Goal: Task Accomplishment & Management: Use online tool/utility

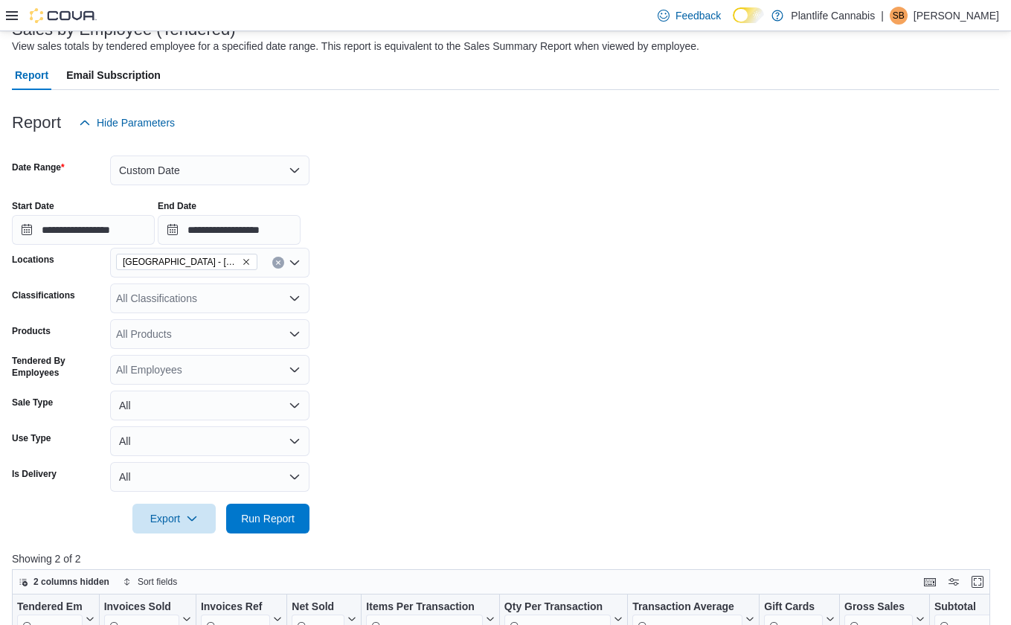
scroll to position [43, 0]
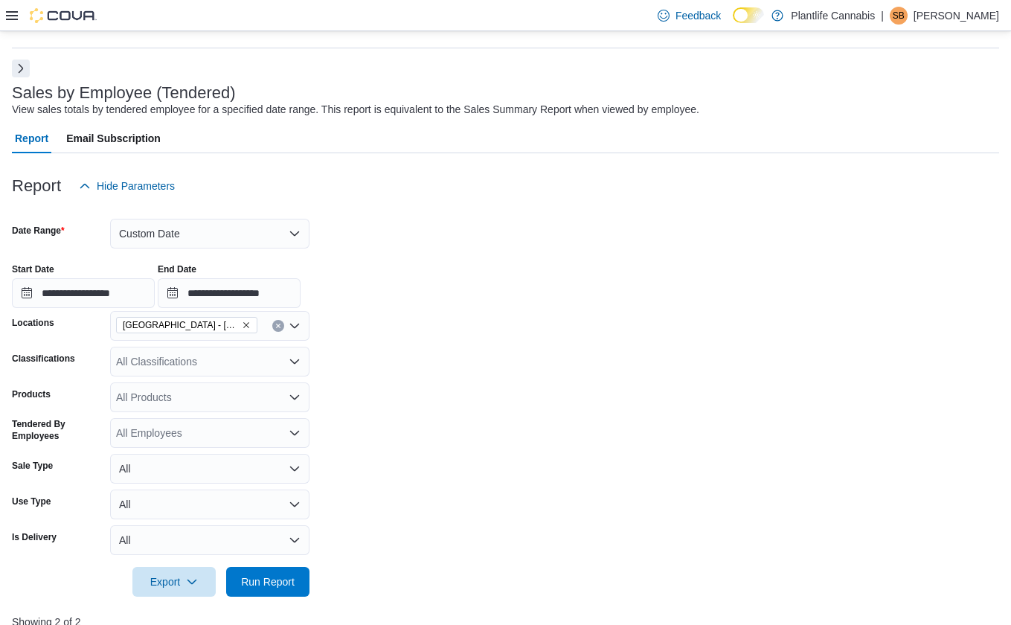
click at [24, 70] on button "Next" at bounding box center [21, 69] width 18 height 18
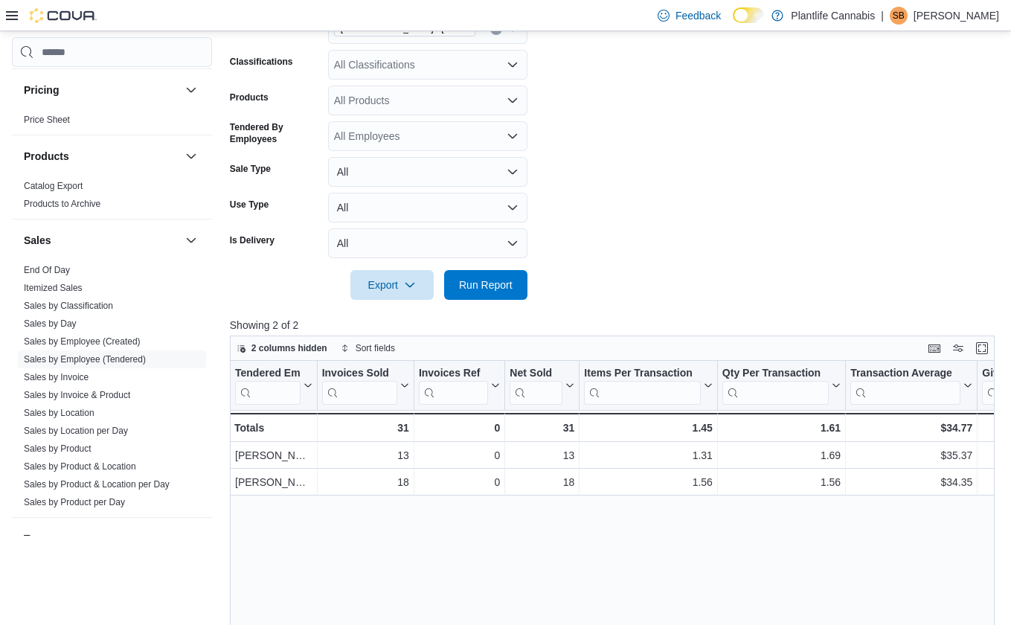
scroll to position [797, 0]
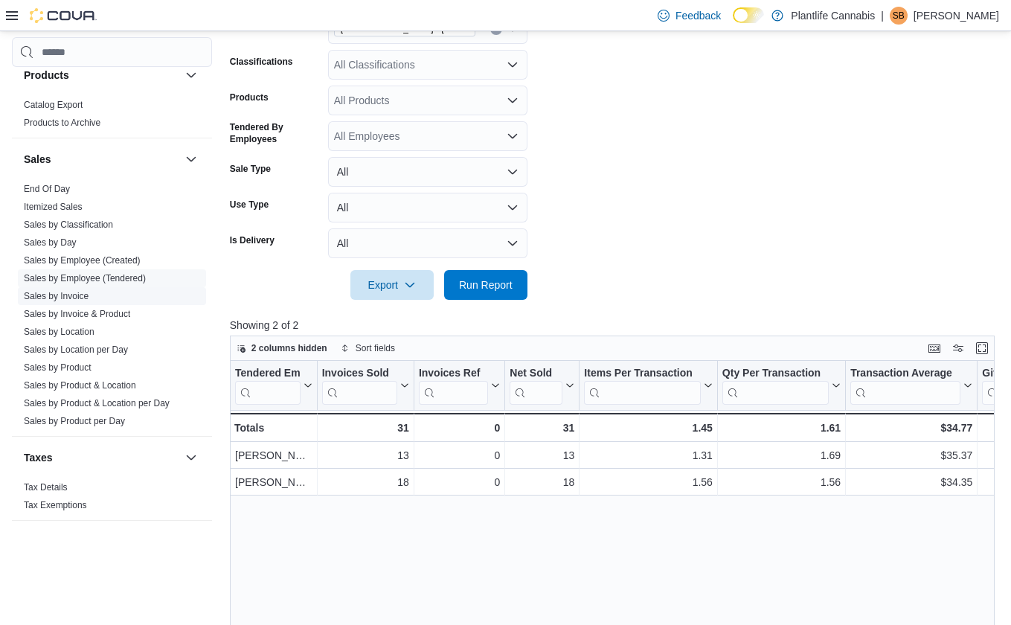
click at [83, 298] on link "Sales by Invoice" at bounding box center [56, 296] width 65 height 10
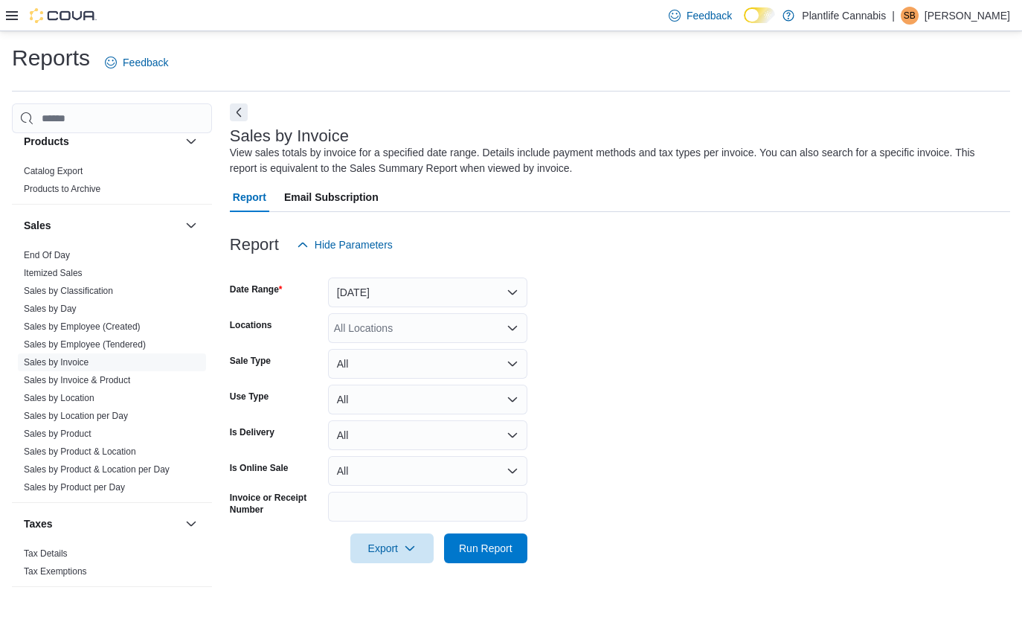
click at [378, 274] on div at bounding box center [620, 269] width 780 height 18
click at [381, 296] on button "Yesterday" at bounding box center [427, 292] width 199 height 30
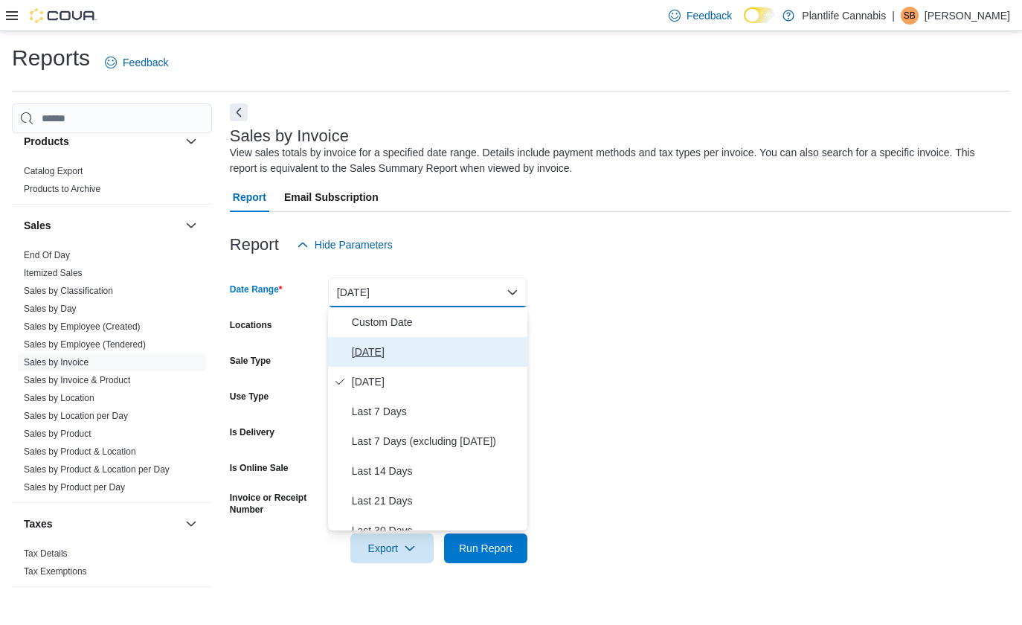
click at [382, 338] on button "[DATE]" at bounding box center [427, 352] width 199 height 30
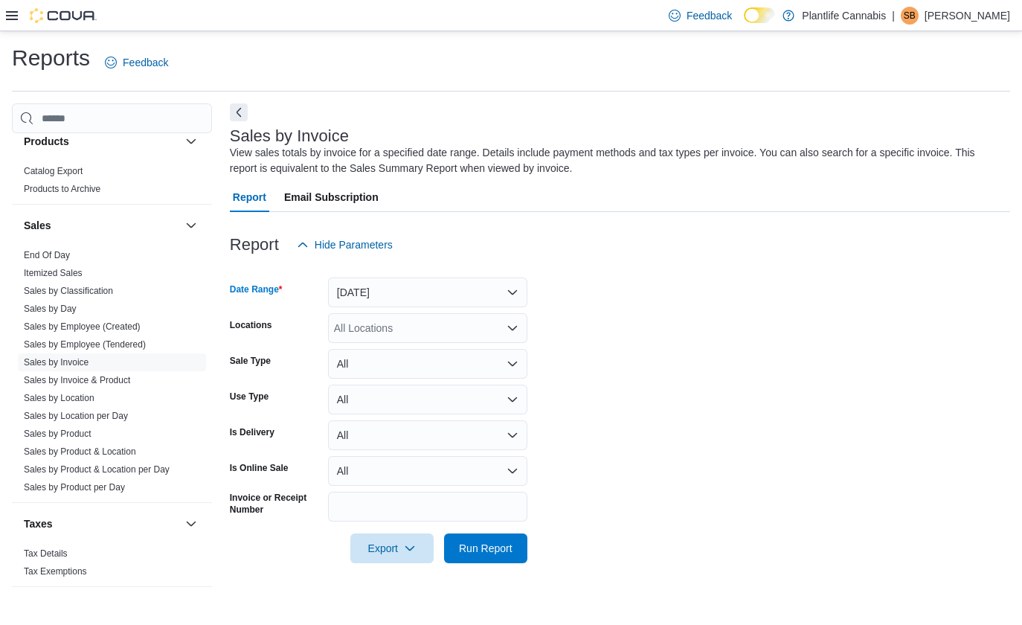
click at [385, 335] on div "All Locations" at bounding box center [427, 328] width 199 height 30
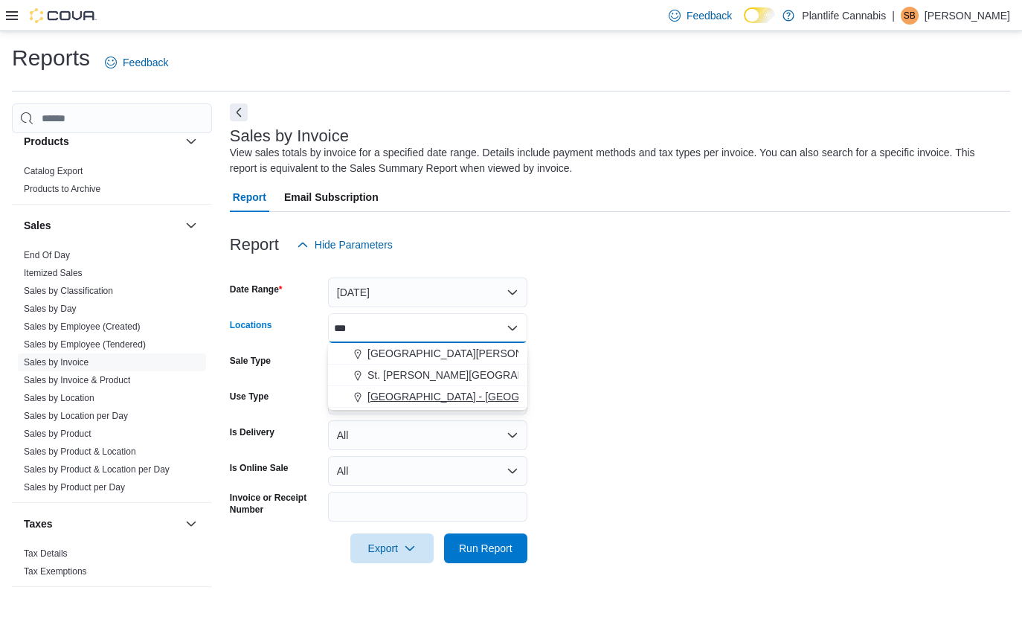
type input "***"
click at [388, 389] on span "[GEOGRAPHIC_DATA] - [GEOGRAPHIC_DATA]" at bounding box center [480, 396] width 226 height 15
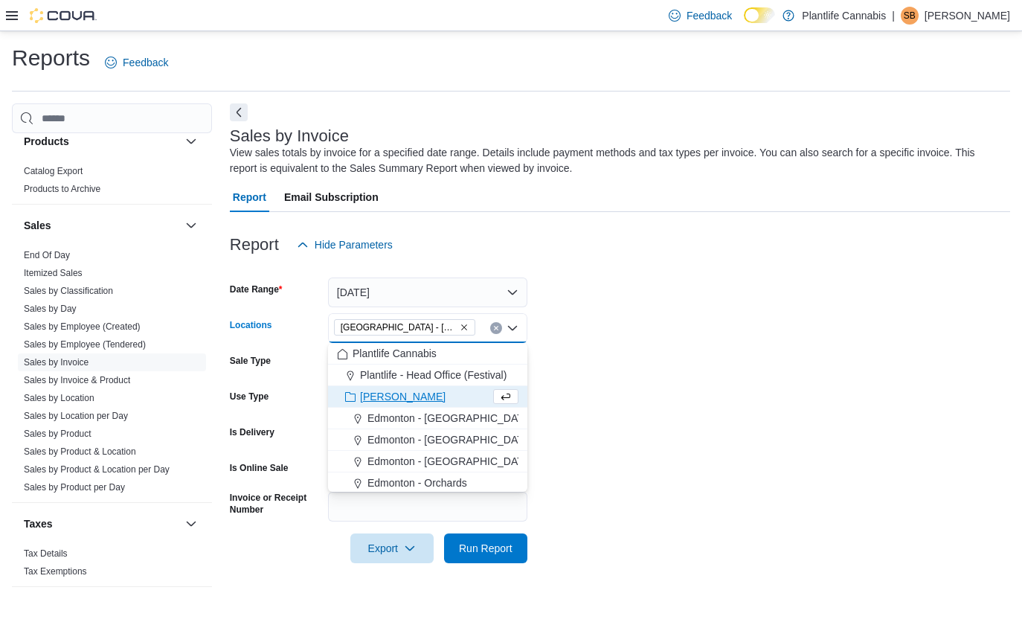
drag, startPoint x: 692, startPoint y: 341, endPoint x: 611, endPoint y: 398, distance: 98.2
click at [692, 341] on form "Date Range Today Locations Edmonton - Albany Combo box. Selected. Edmonton - Al…" at bounding box center [620, 411] width 780 height 303
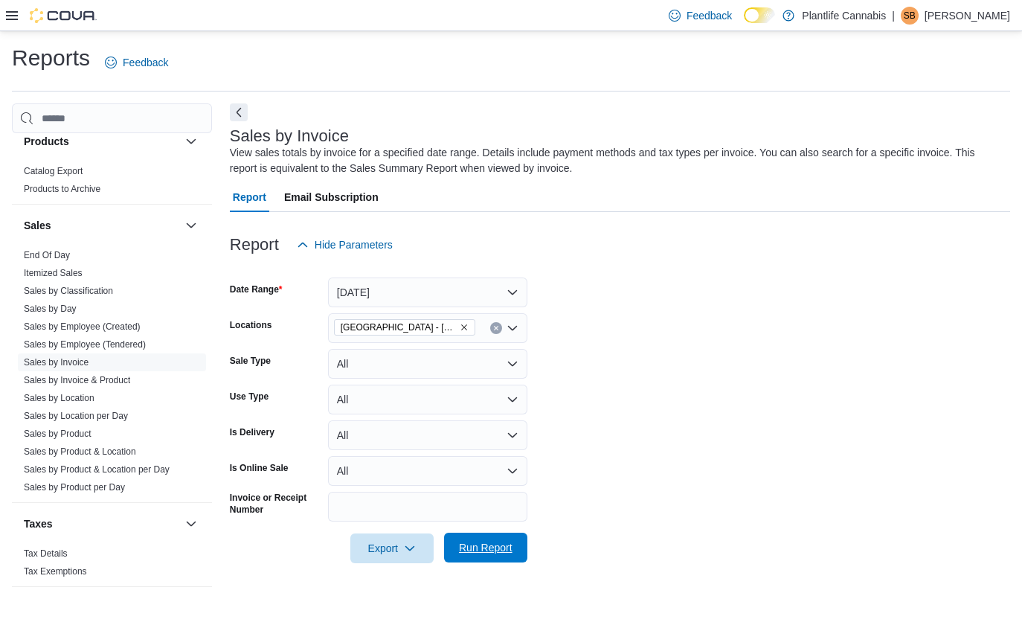
click at [489, 551] on span "Run Report" at bounding box center [486, 547] width 54 height 15
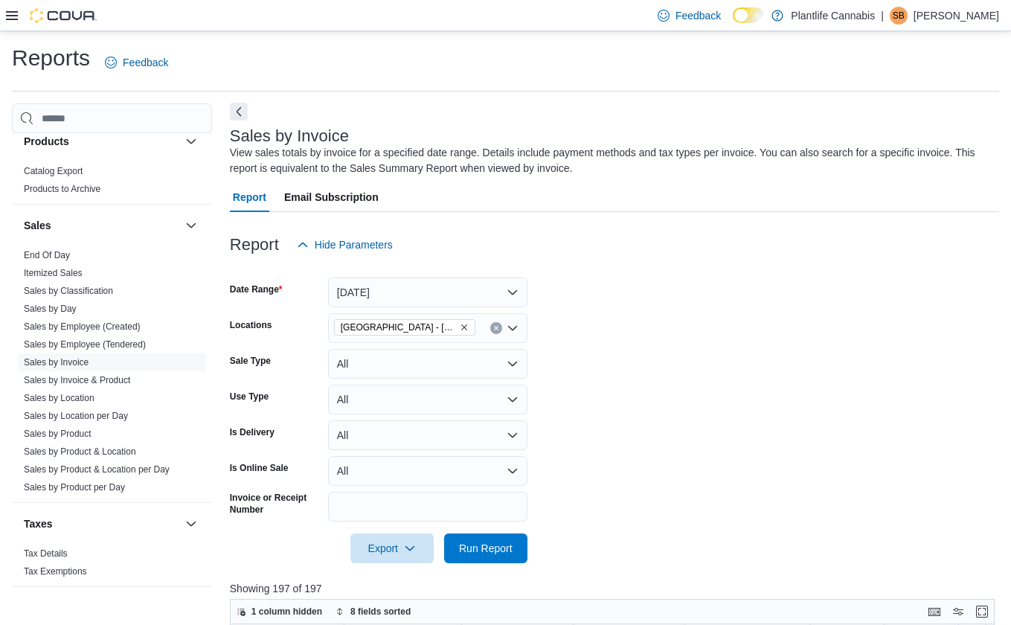
click at [242, 106] on button "Next" at bounding box center [239, 112] width 18 height 18
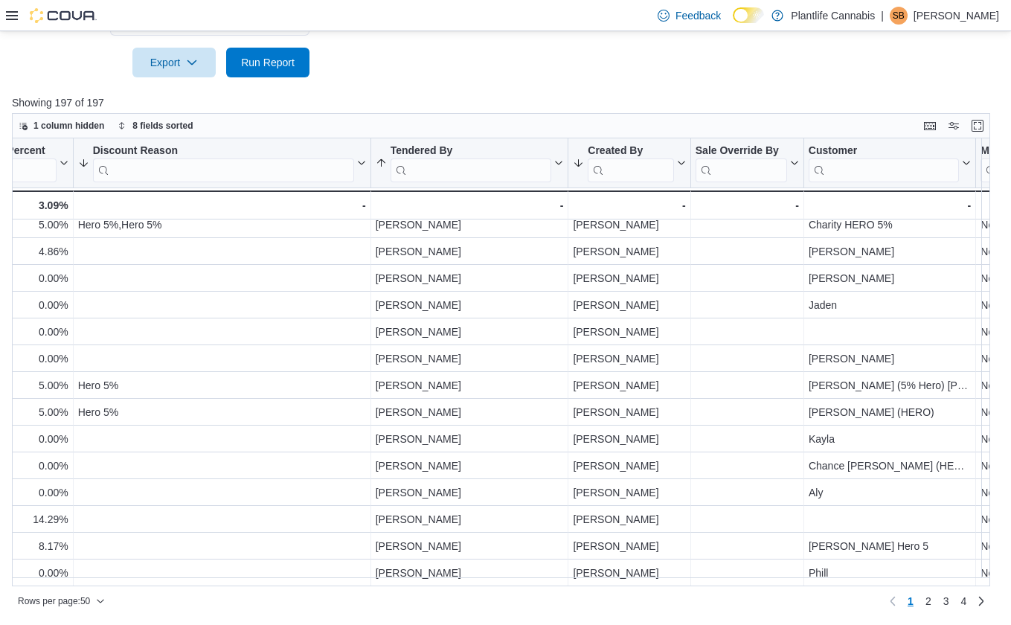
scroll to position [980, 1691]
click at [972, 598] on link "4" at bounding box center [963, 601] width 18 height 24
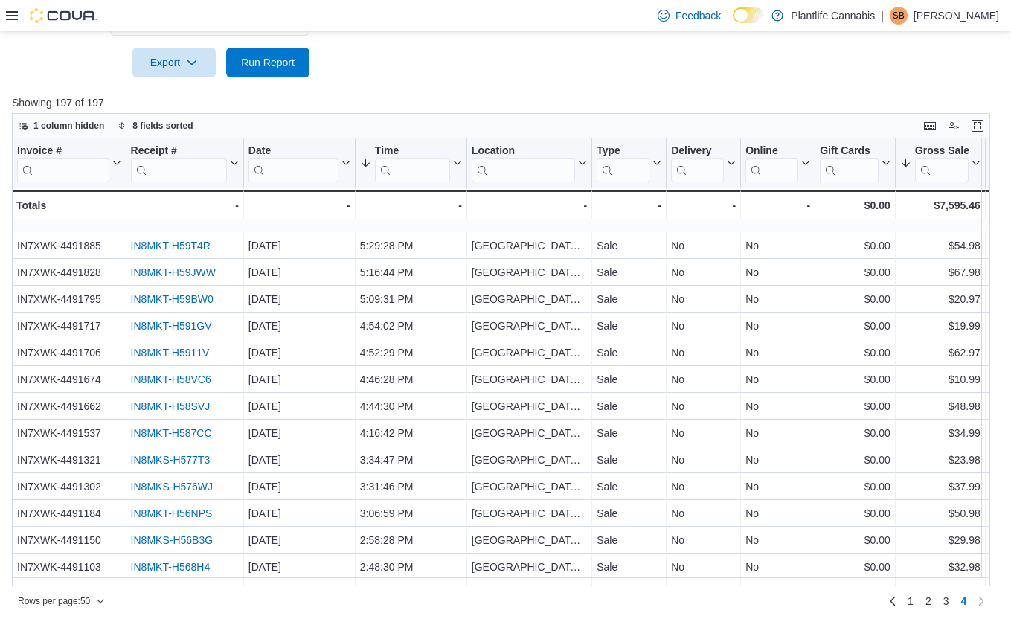
scroll to position [900, 0]
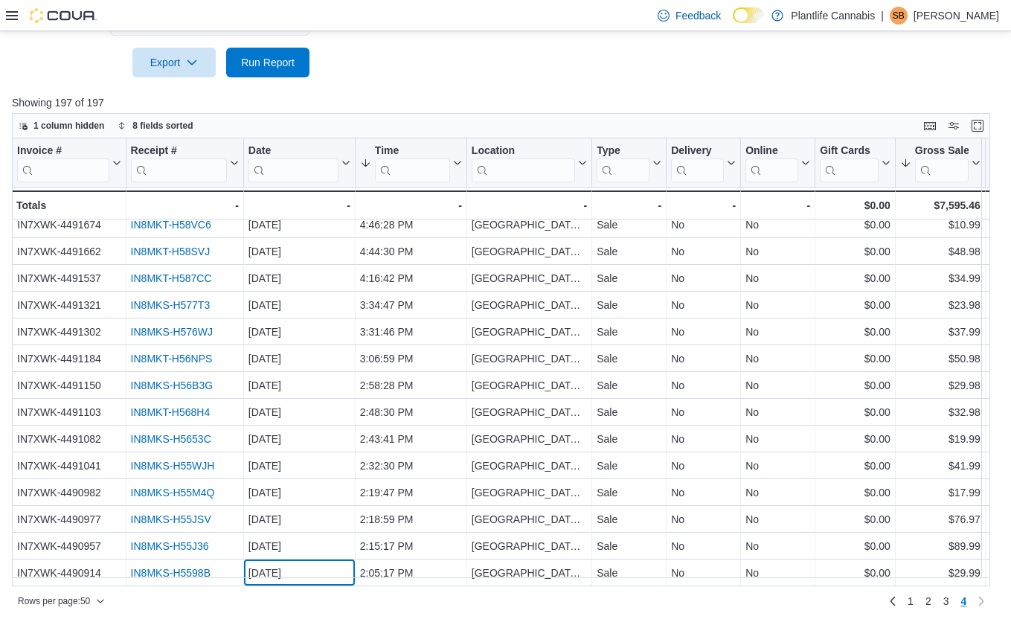
drag, startPoint x: 245, startPoint y: 576, endPoint x: 287, endPoint y: 577, distance: 41.7
click at [287, 577] on div "Invoice # Click to view column header actions Receipt # Click to view column he…" at bounding box center [506, 362] width 988 height 448
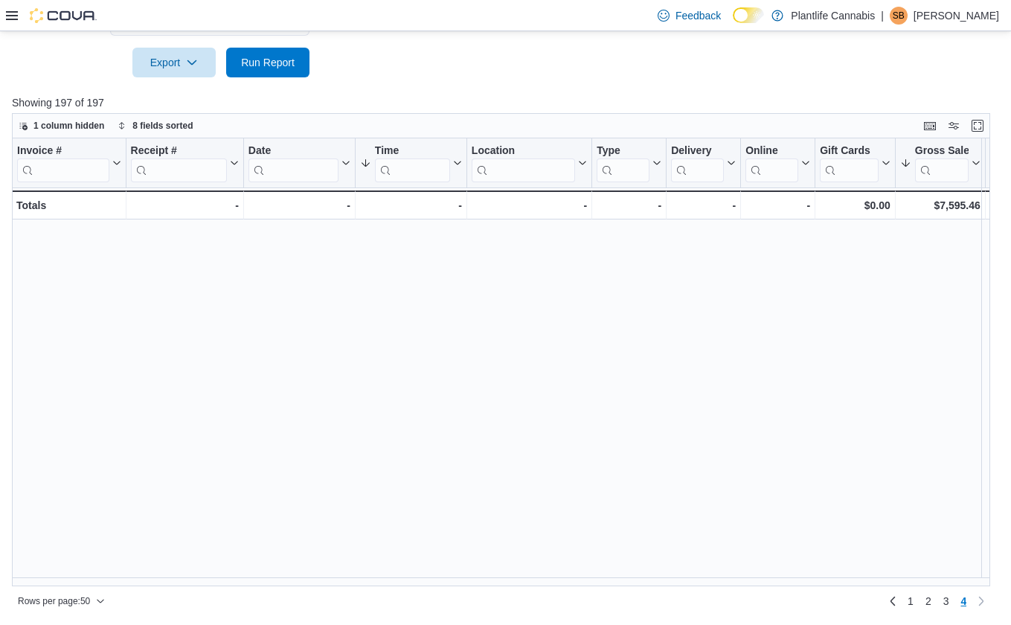
scroll to position [0, 0]
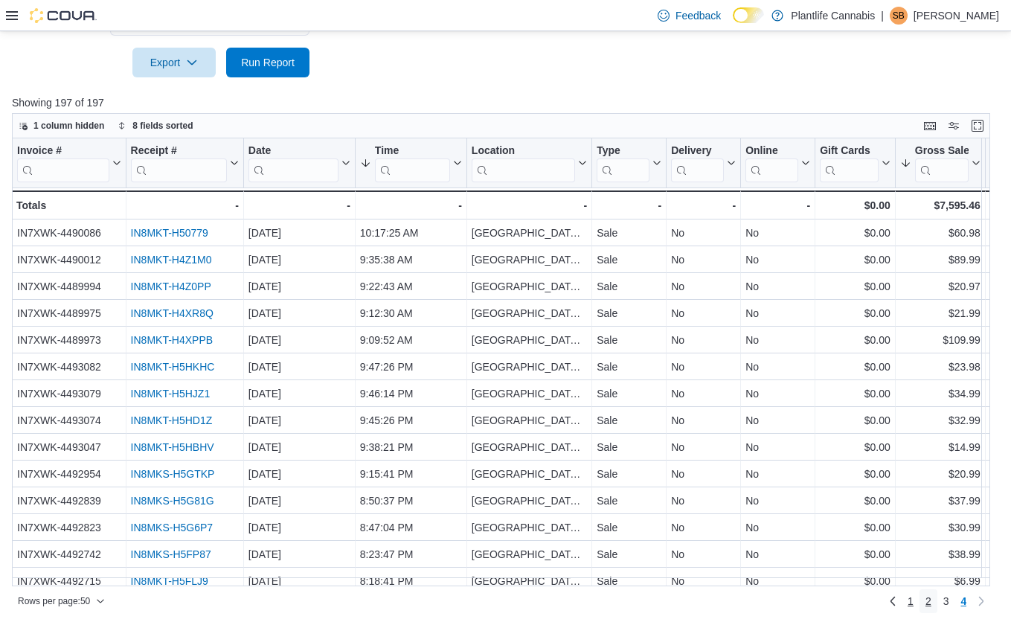
drag, startPoint x: 926, startPoint y: 598, endPoint x: 919, endPoint y: 599, distance: 7.6
click at [926, 597] on link "2" at bounding box center [928, 601] width 18 height 24
click at [913, 599] on span "1" at bounding box center [910, 601] width 6 height 15
click at [347, 164] on icon at bounding box center [344, 162] width 12 height 9
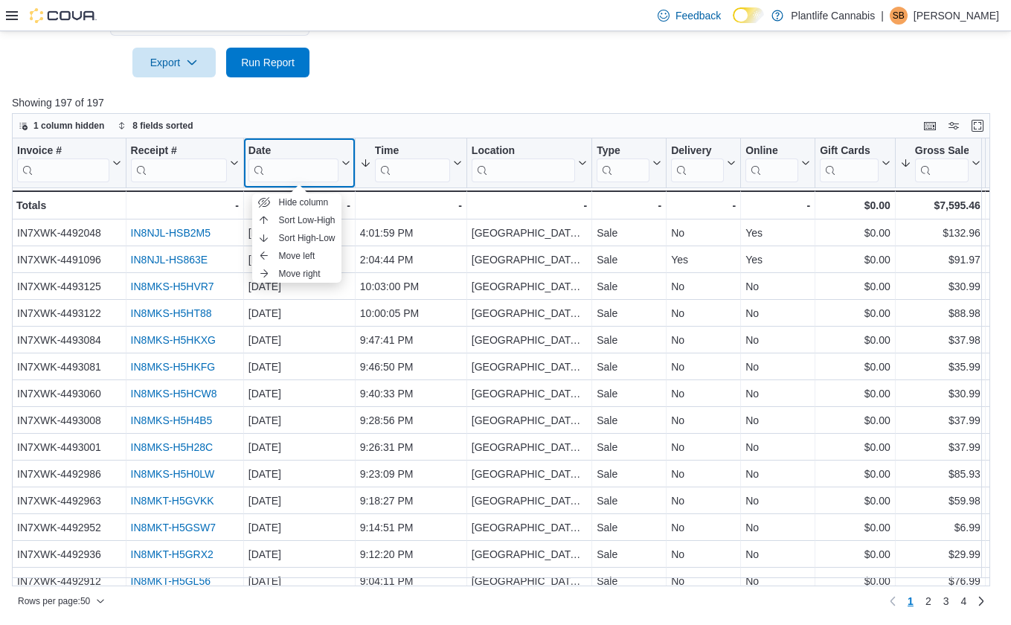
click at [347, 163] on icon at bounding box center [344, 162] width 12 height 9
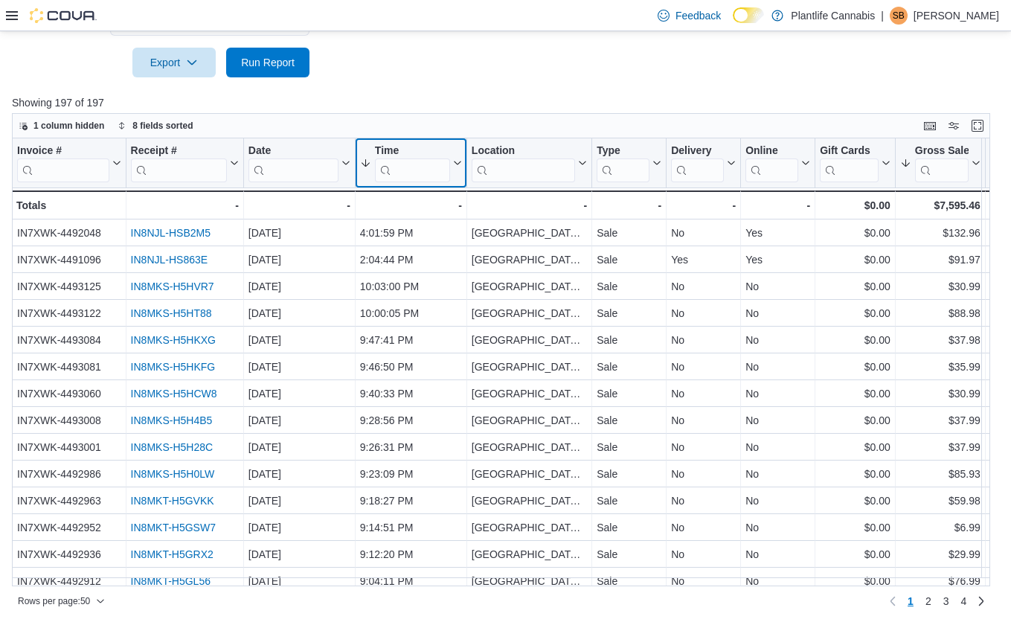
click at [457, 163] on icon at bounding box center [456, 162] width 12 height 9
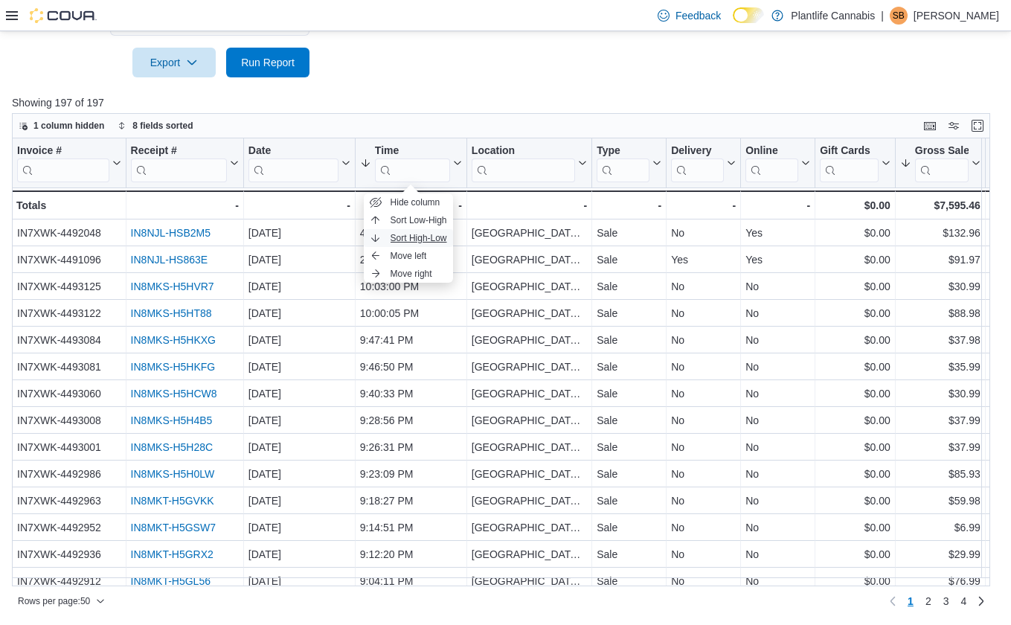
click at [420, 237] on span "Sort High-Low" at bounding box center [418, 238] width 57 height 12
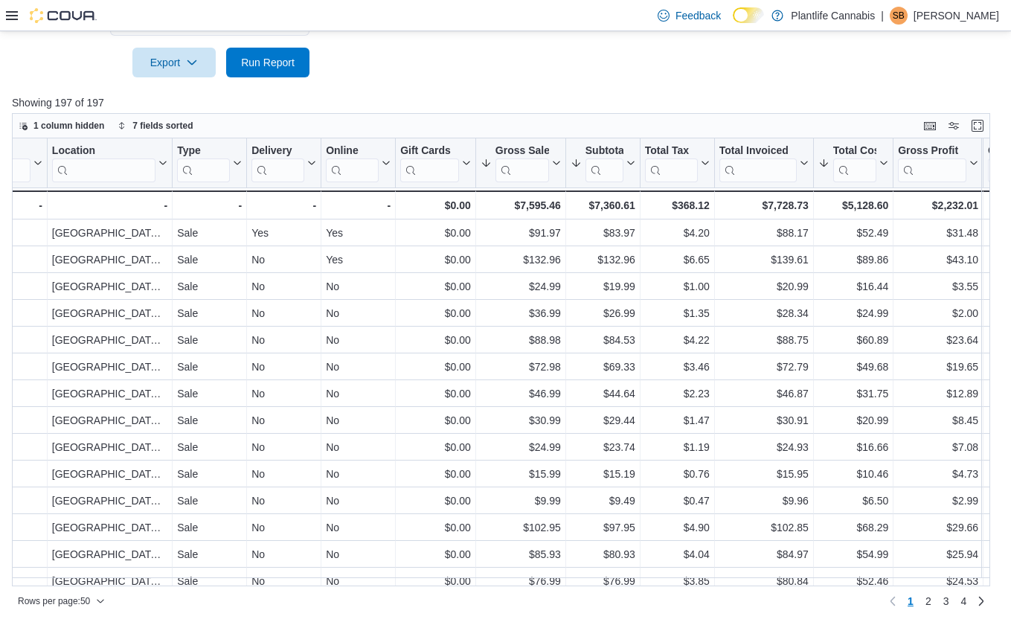
scroll to position [0, 434]
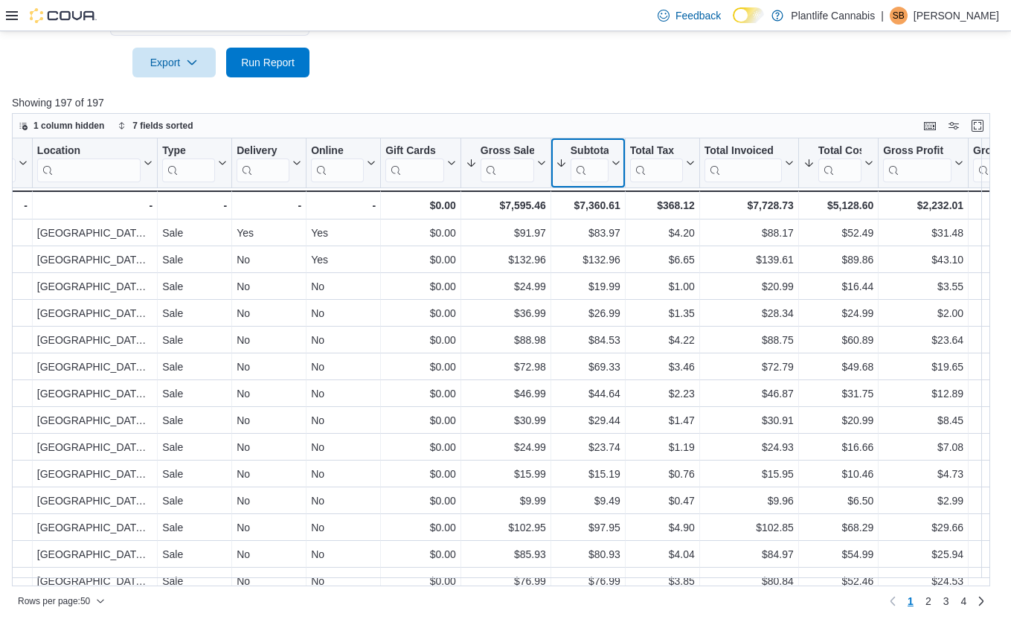
click at [617, 164] on icon at bounding box center [614, 162] width 12 height 9
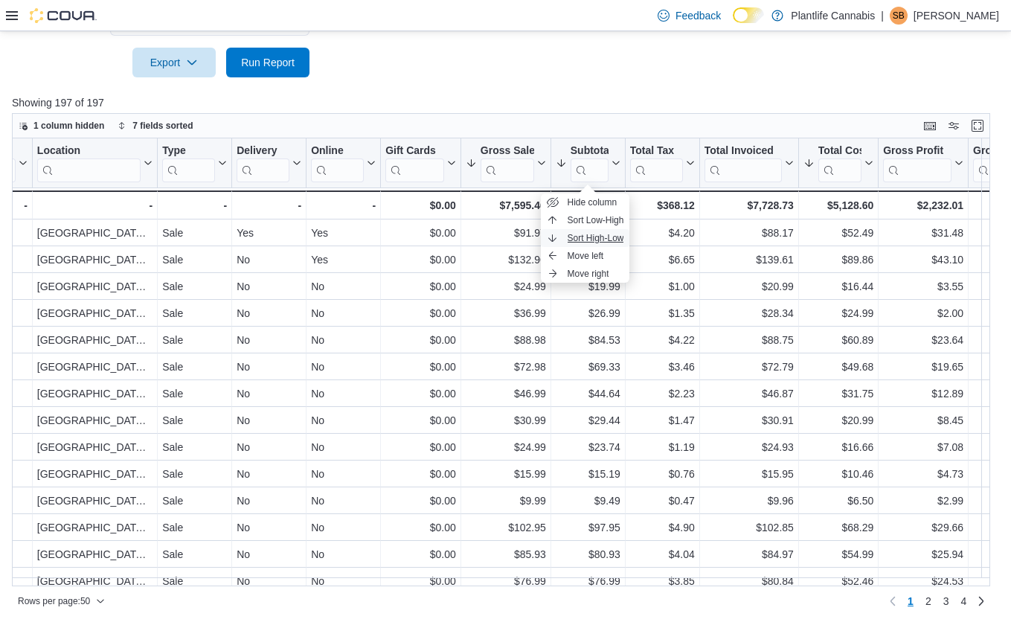
click at [602, 232] on span "Sort High-Low" at bounding box center [595, 238] width 57 height 12
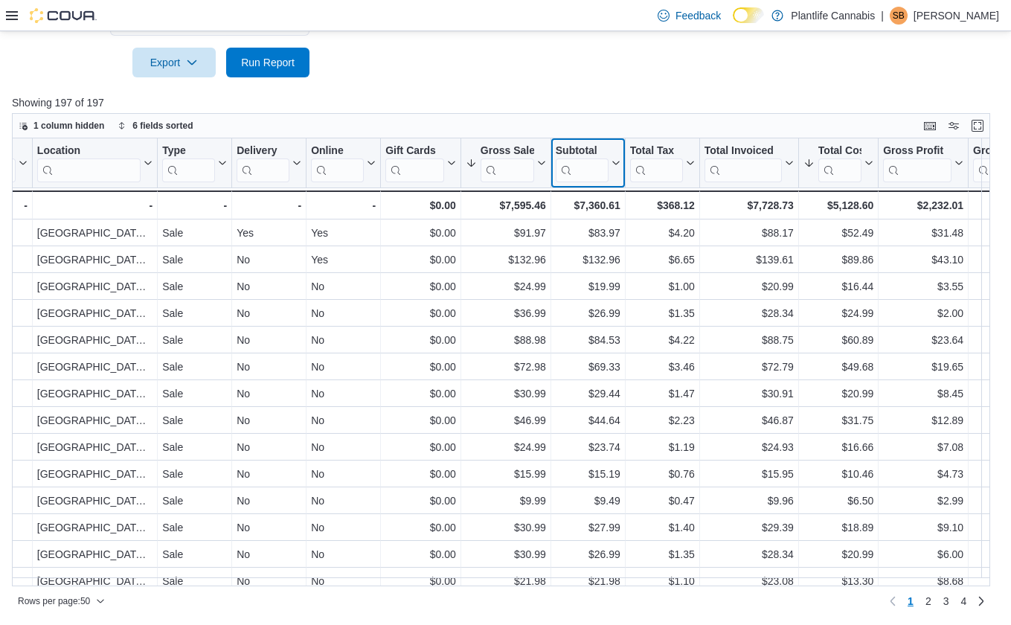
click at [617, 160] on icon at bounding box center [614, 162] width 12 height 9
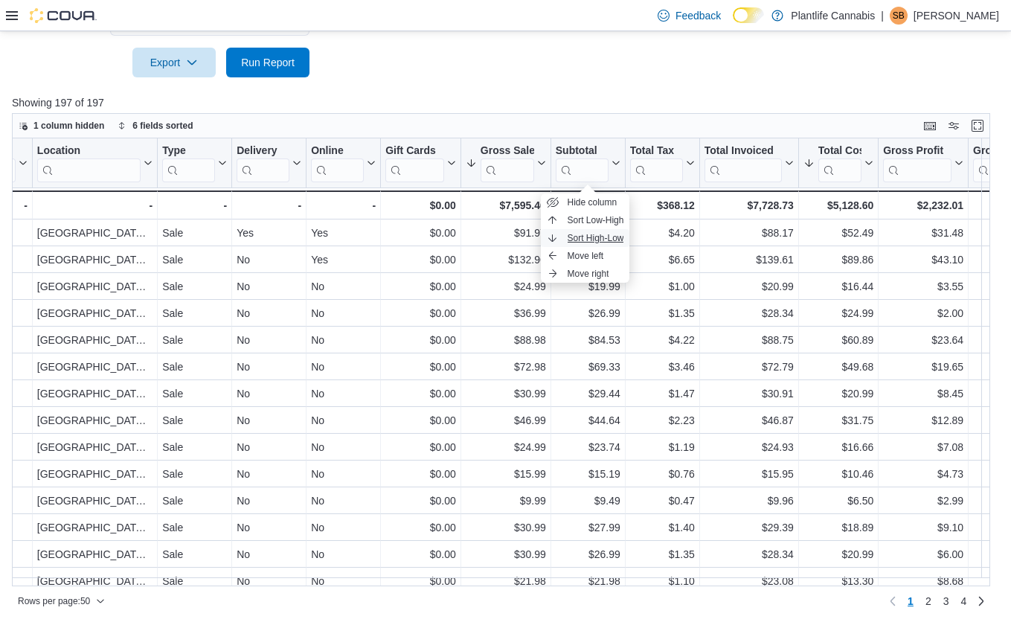
click at [609, 239] on span "Sort High-Low" at bounding box center [595, 238] width 57 height 12
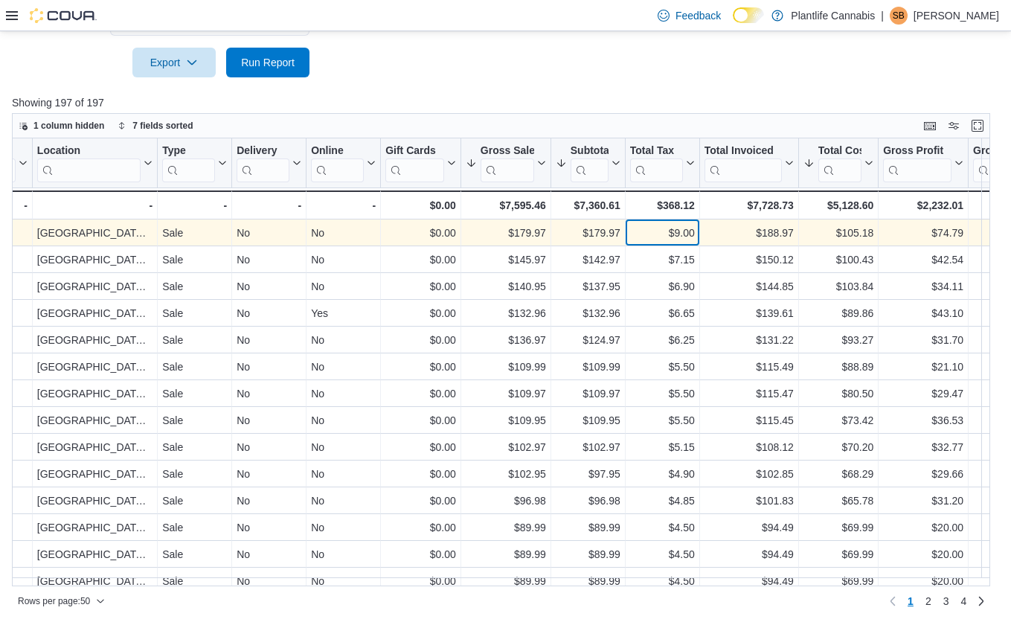
click at [634, 228] on div "$9.00" at bounding box center [662, 233] width 65 height 18
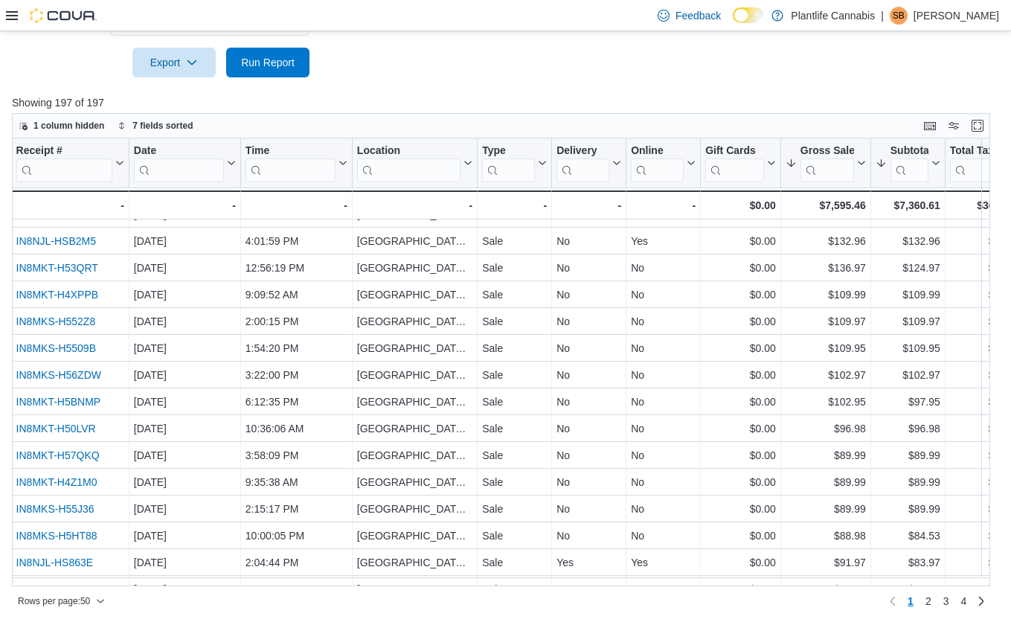
scroll to position [72, 0]
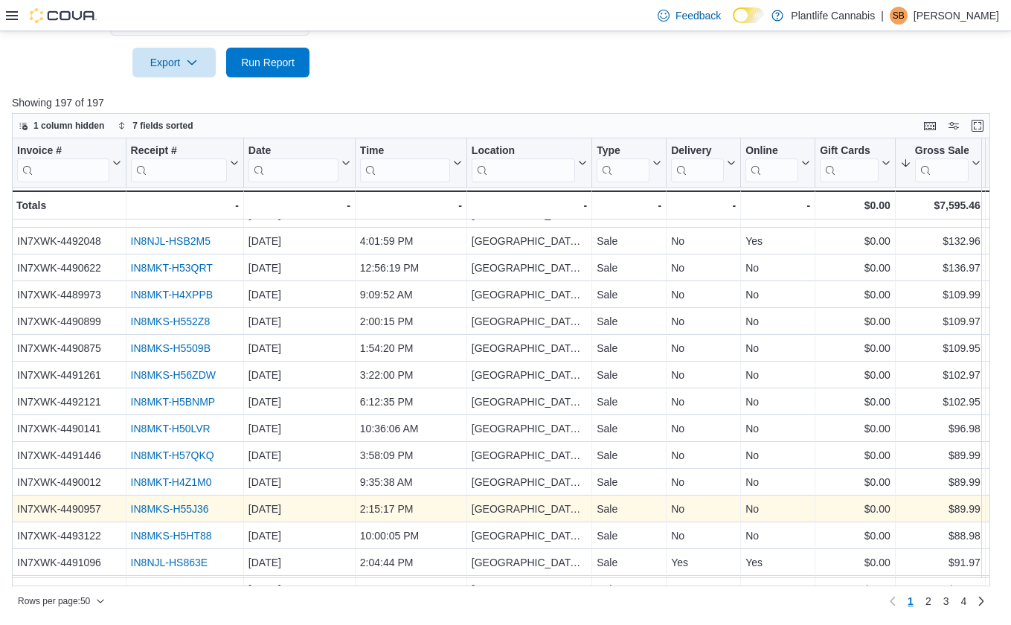
click at [187, 507] on link "IN8MKS-H55J36" at bounding box center [170, 509] width 78 height 12
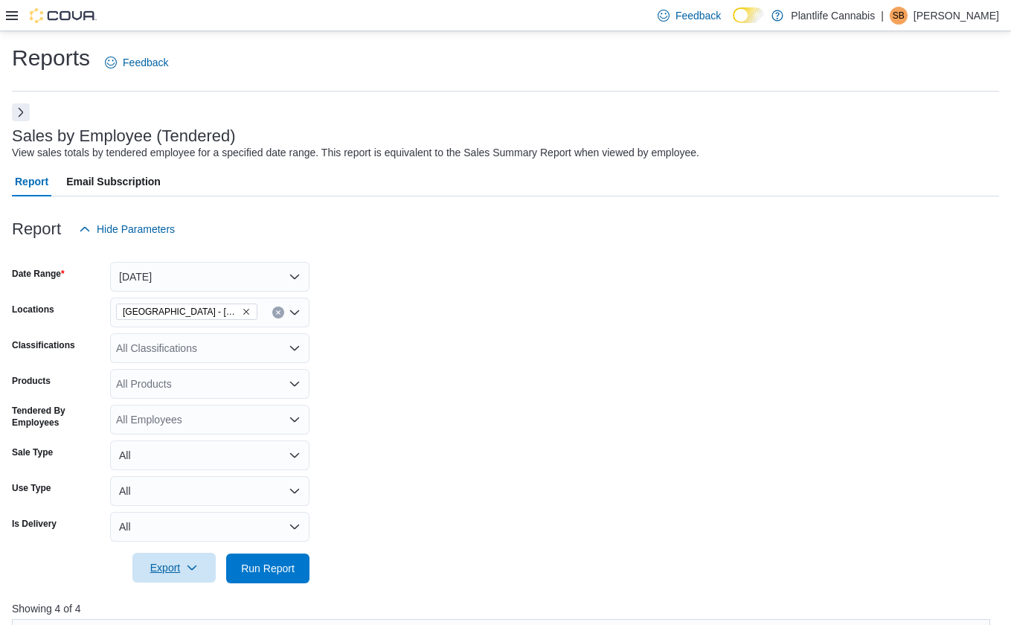
scroll to position [254, 0]
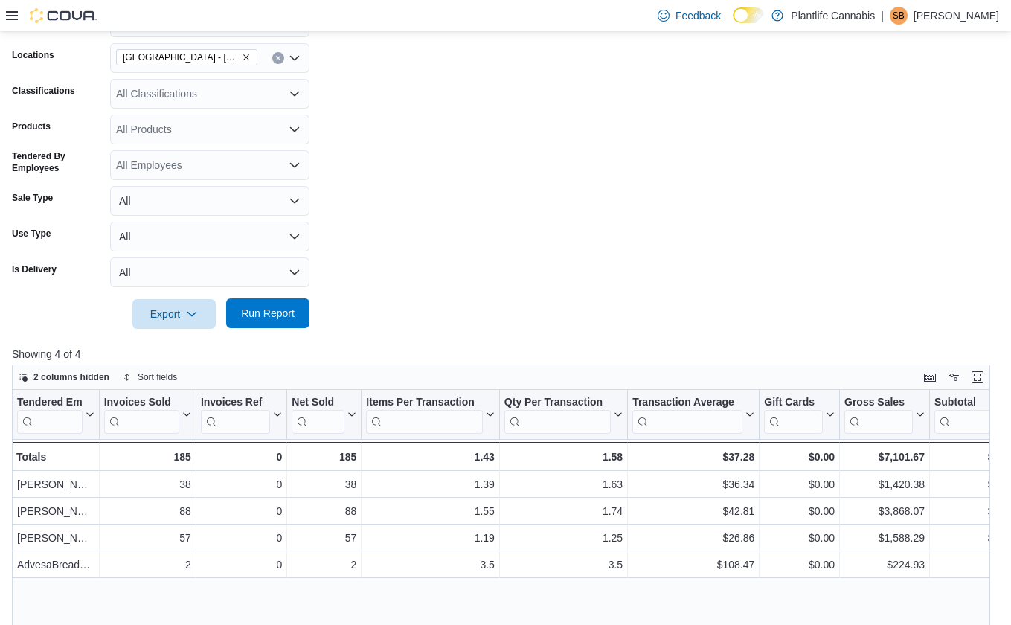
click at [256, 312] on span "Run Report" at bounding box center [268, 313] width 54 height 15
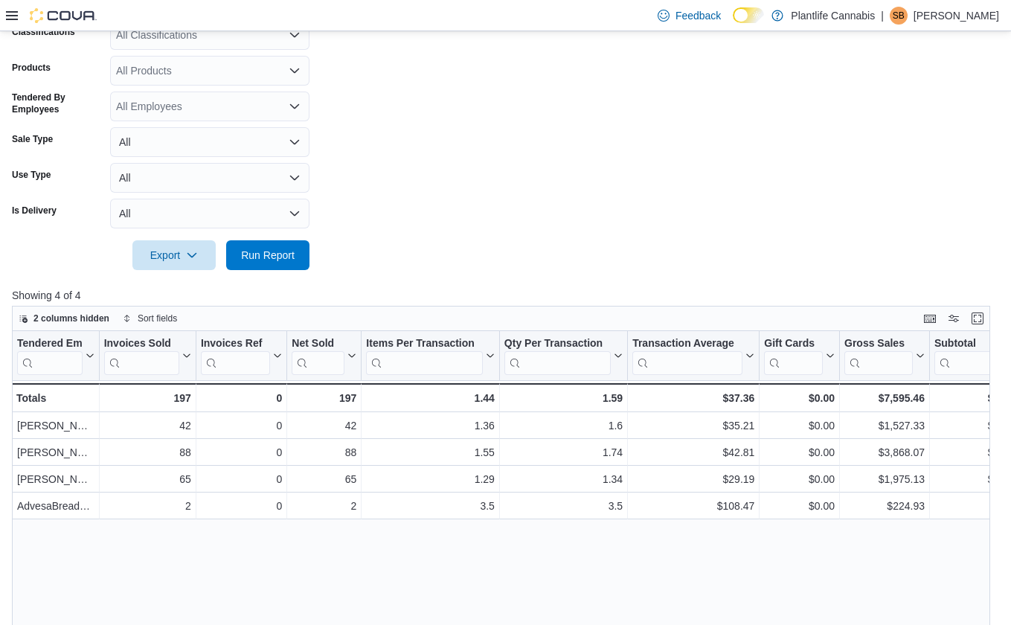
scroll to position [458, 0]
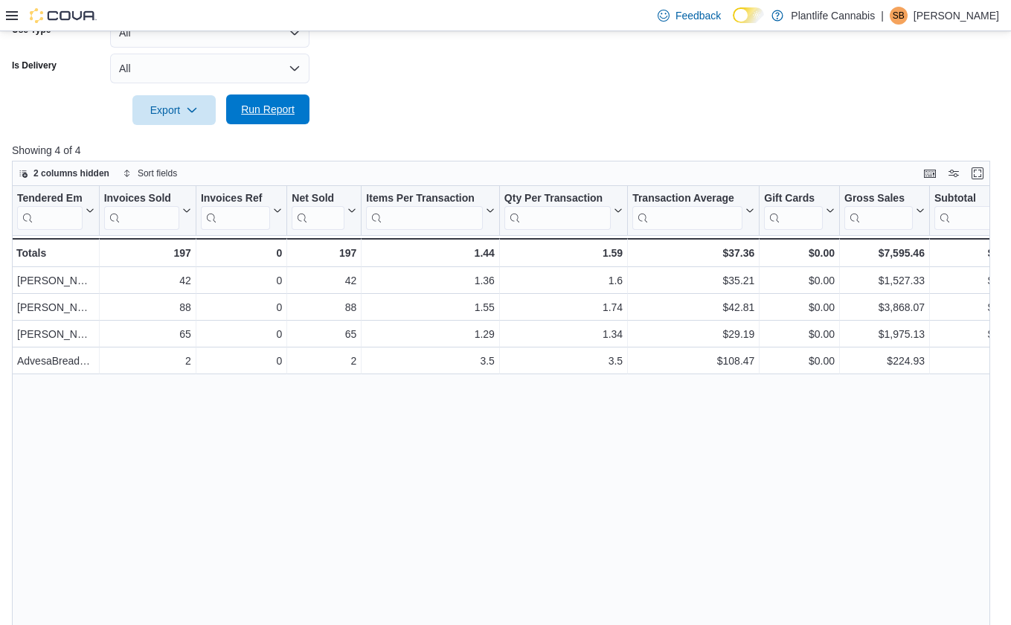
click at [272, 121] on span "Run Report" at bounding box center [267, 109] width 65 height 30
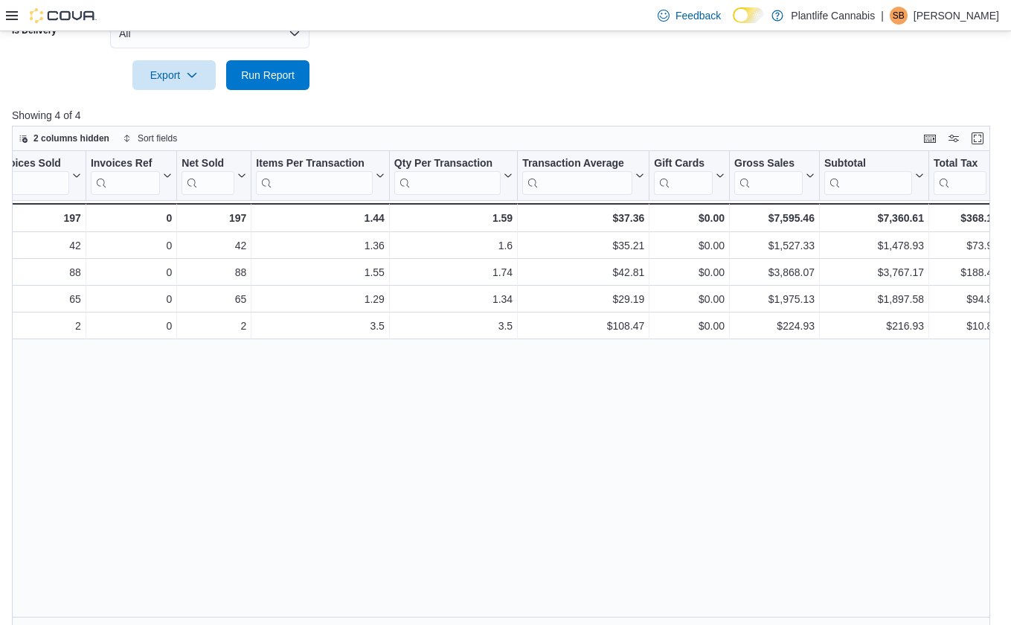
scroll to position [0, 0]
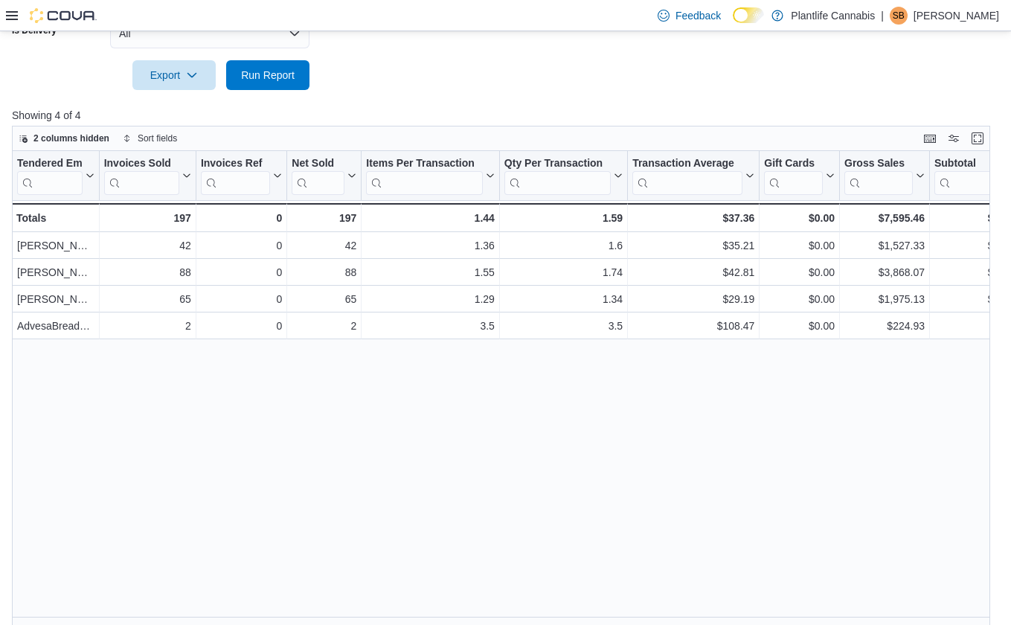
click at [251, 92] on div at bounding box center [505, 99] width 987 height 18
click at [277, 64] on span "Run Report" at bounding box center [267, 75] width 65 height 30
click at [277, 68] on span "Run Report" at bounding box center [268, 74] width 54 height 15
click at [274, 43] on button "All" at bounding box center [209, 34] width 199 height 30
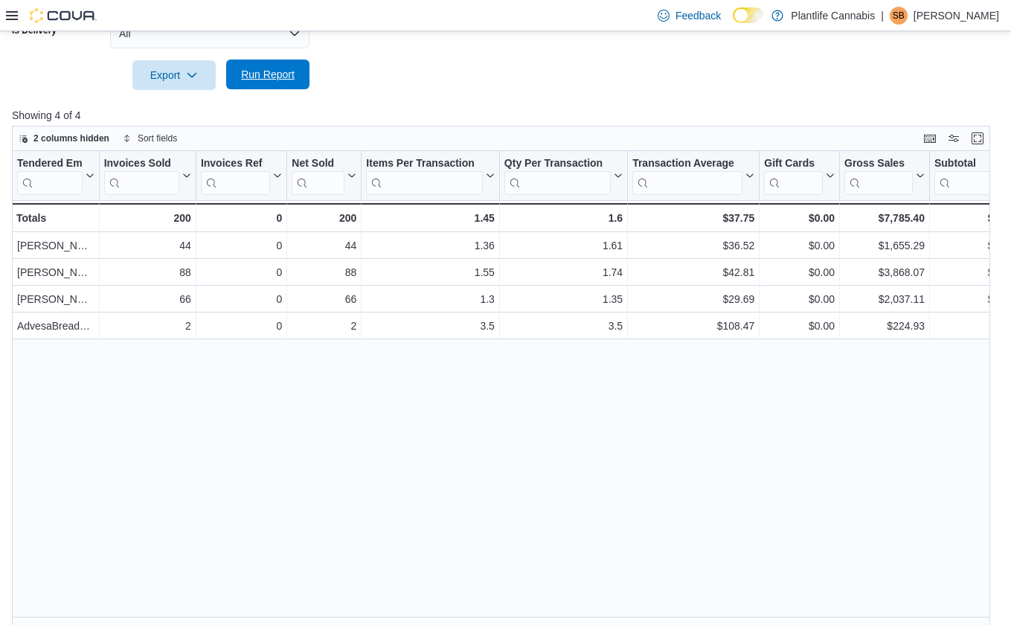
click at [261, 79] on span "Run Report" at bounding box center [268, 74] width 54 height 15
click at [440, 616] on div "Tendered Employee Click to view column header actions Invoices Sold Click to vi…" at bounding box center [506, 388] width 988 height 475
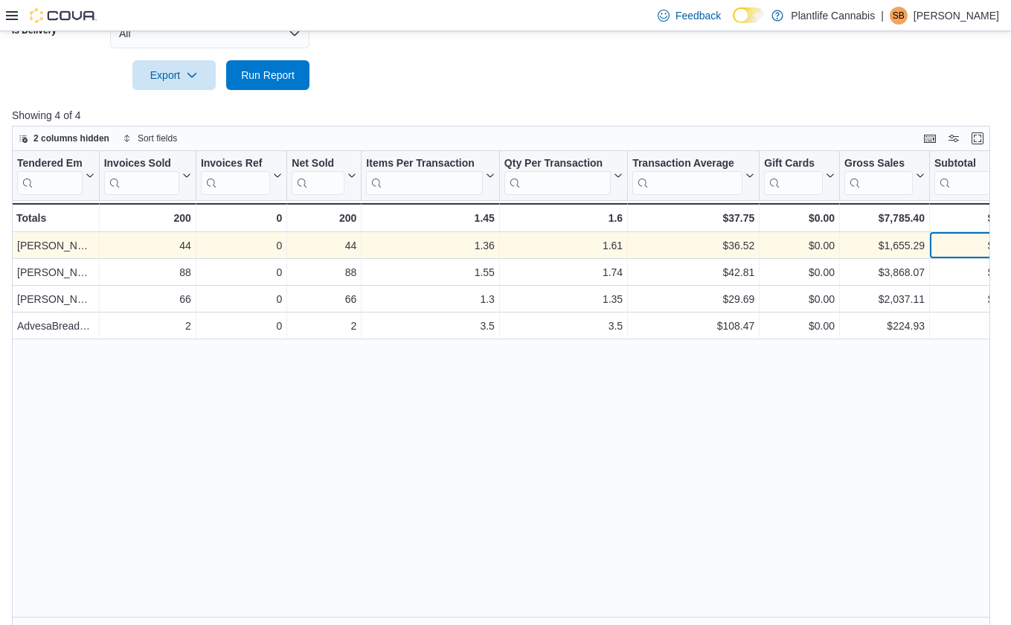
click at [963, 245] on div "$1,606.89" at bounding box center [984, 246] width 100 height 18
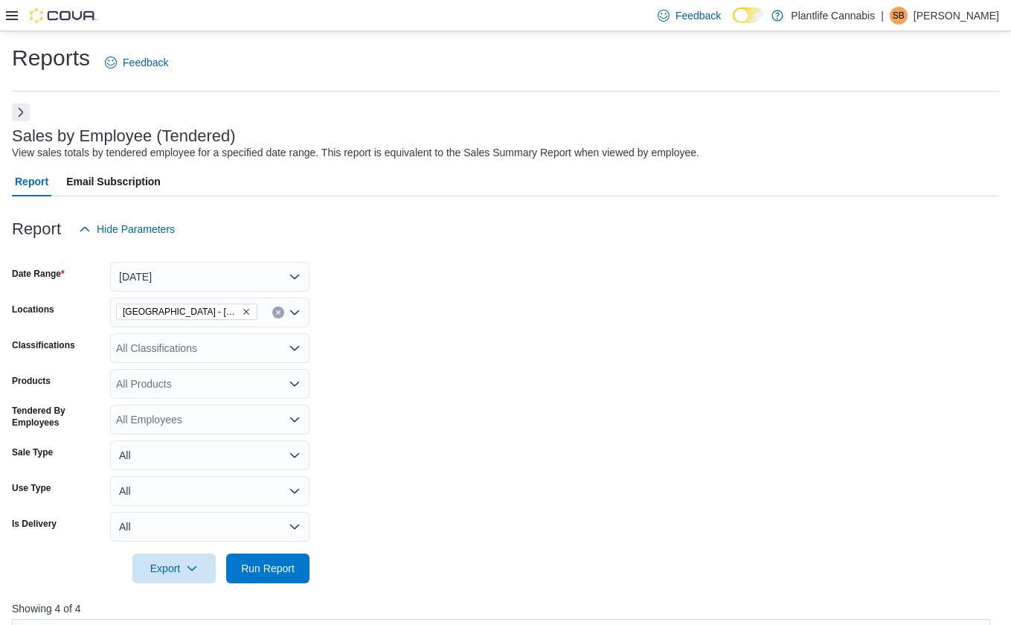
click at [188, 348] on div "All Classifications" at bounding box center [209, 348] width 199 height 30
type input "***"
click at [193, 370] on span "Accessory Group" at bounding box center [182, 373] width 80 height 15
click at [406, 382] on form "Date Range [DATE] Locations [GEOGRAPHIC_DATA] - [GEOGRAPHIC_DATA] Classificatio…" at bounding box center [505, 413] width 987 height 339
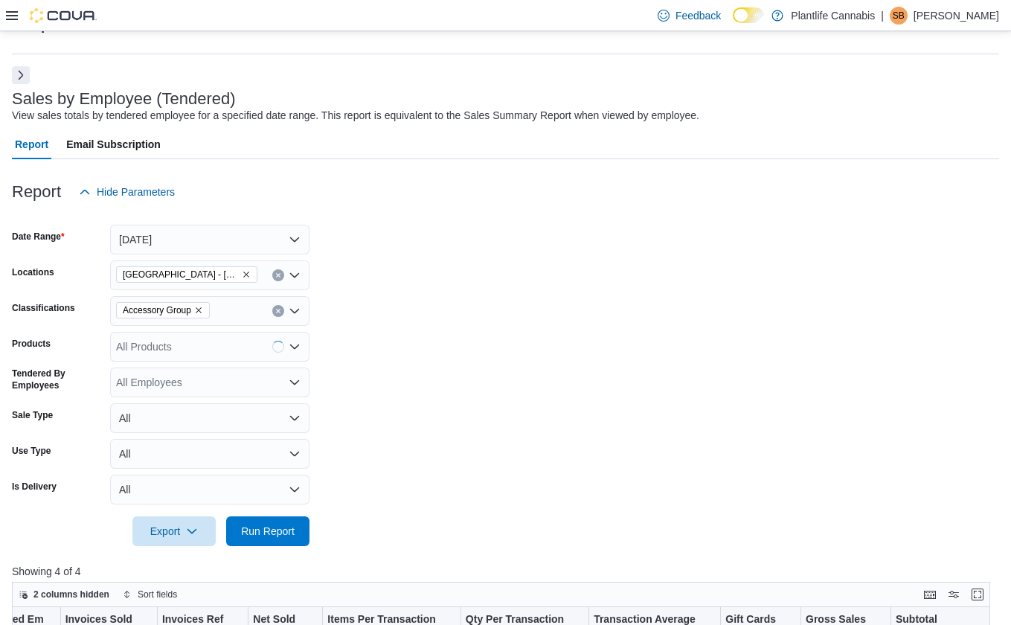
scroll to position [133, 0]
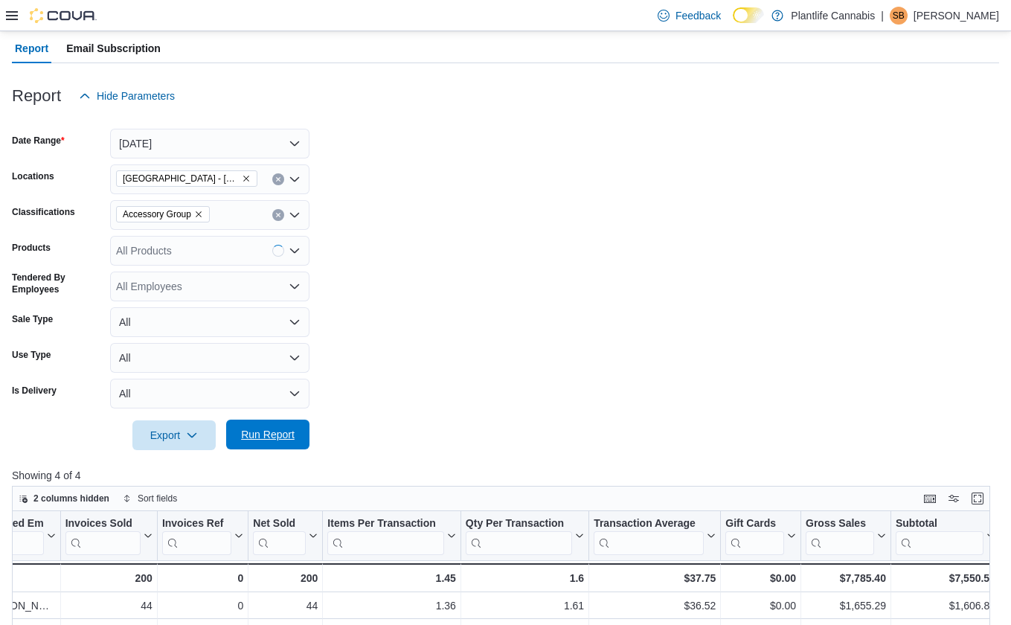
click at [274, 441] on span "Run Report" at bounding box center [268, 434] width 54 height 15
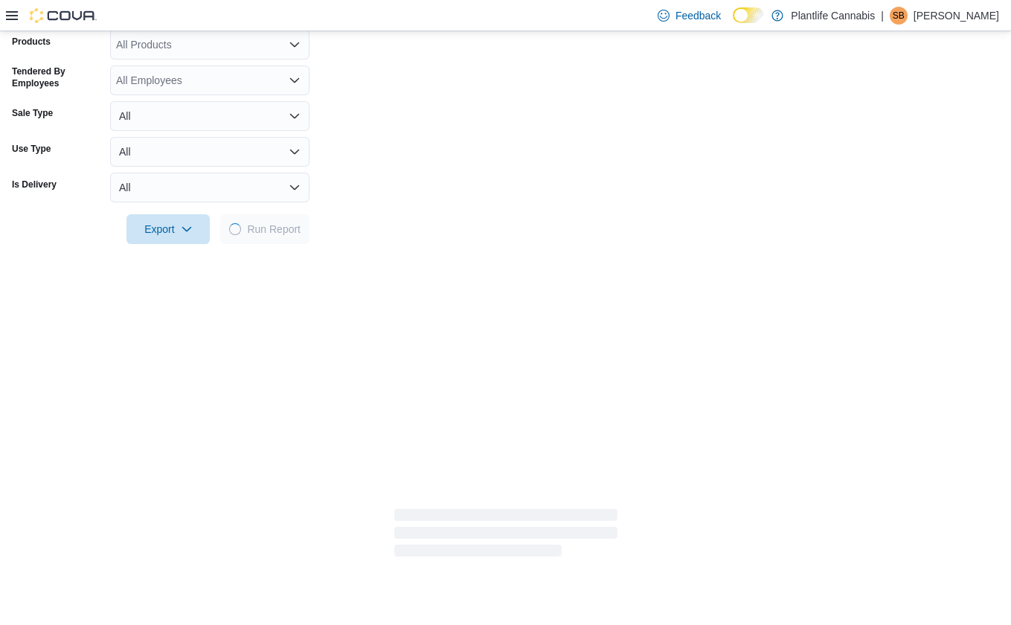
scroll to position [379, 0]
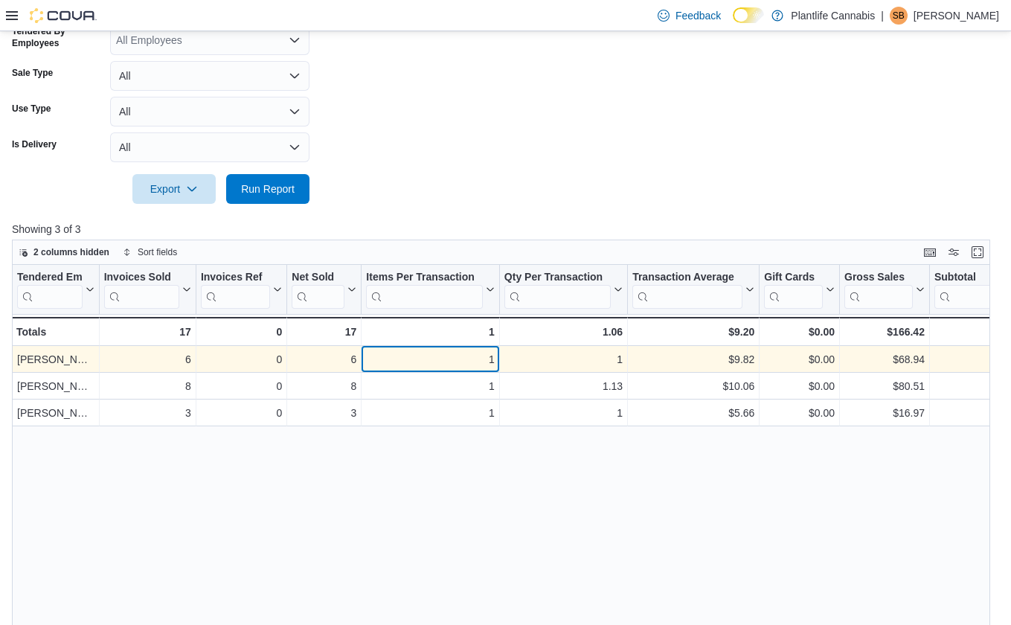
click at [495, 355] on div "1 - Items Per Transaction, column 5, row 1" at bounding box center [430, 359] width 138 height 27
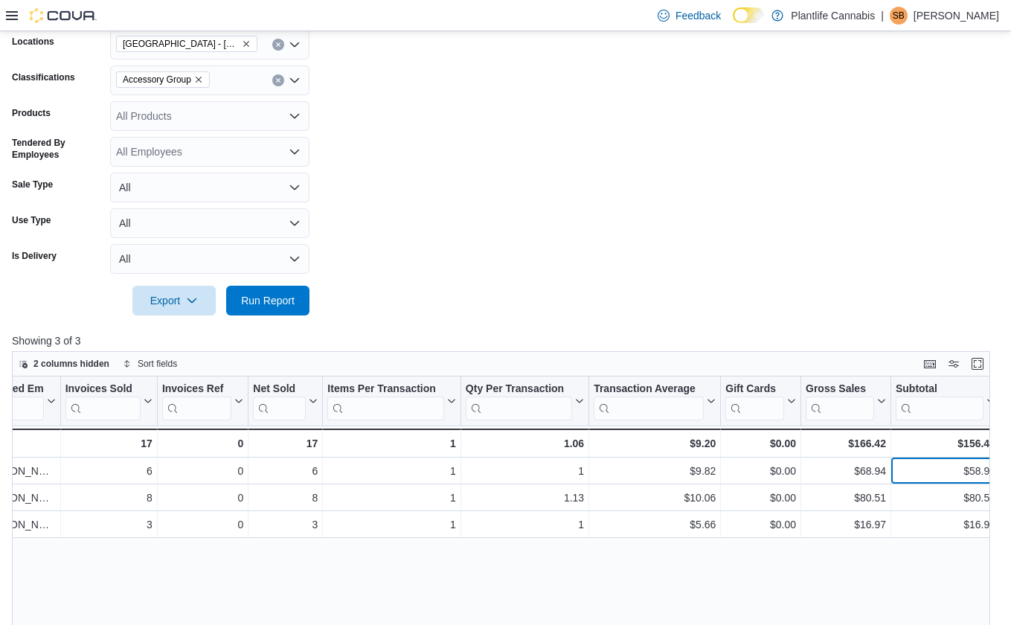
scroll to position [253, 0]
